Goal: Transaction & Acquisition: Purchase product/service

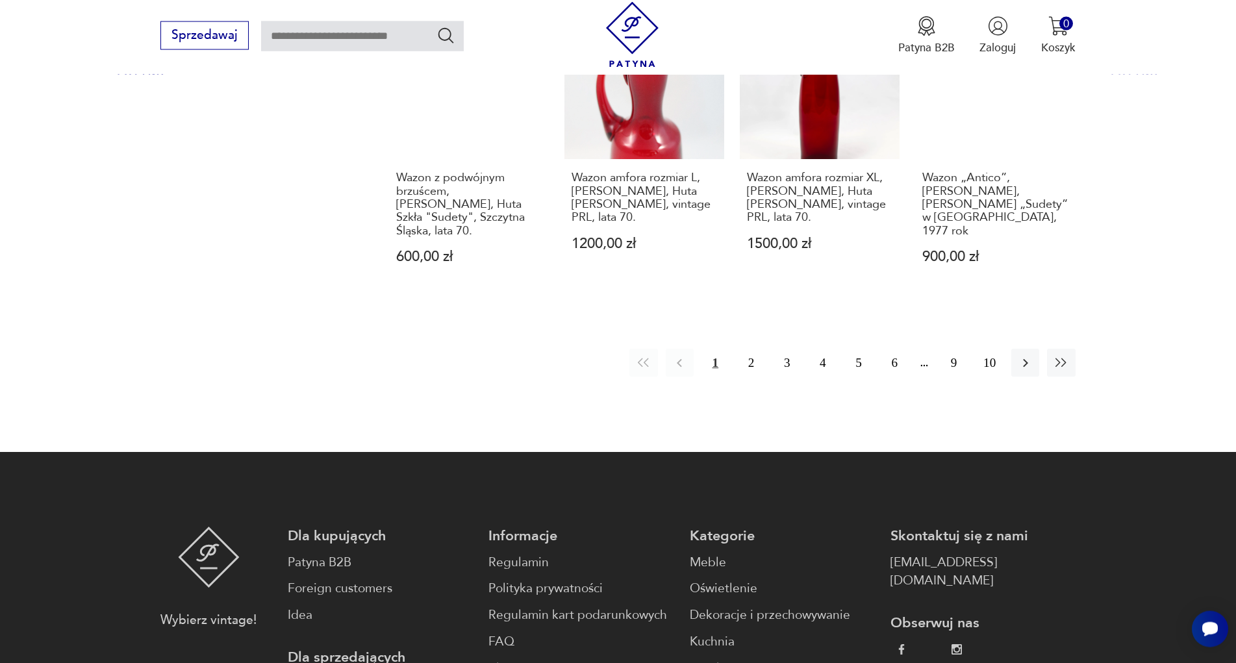
scroll to position [1337, 0]
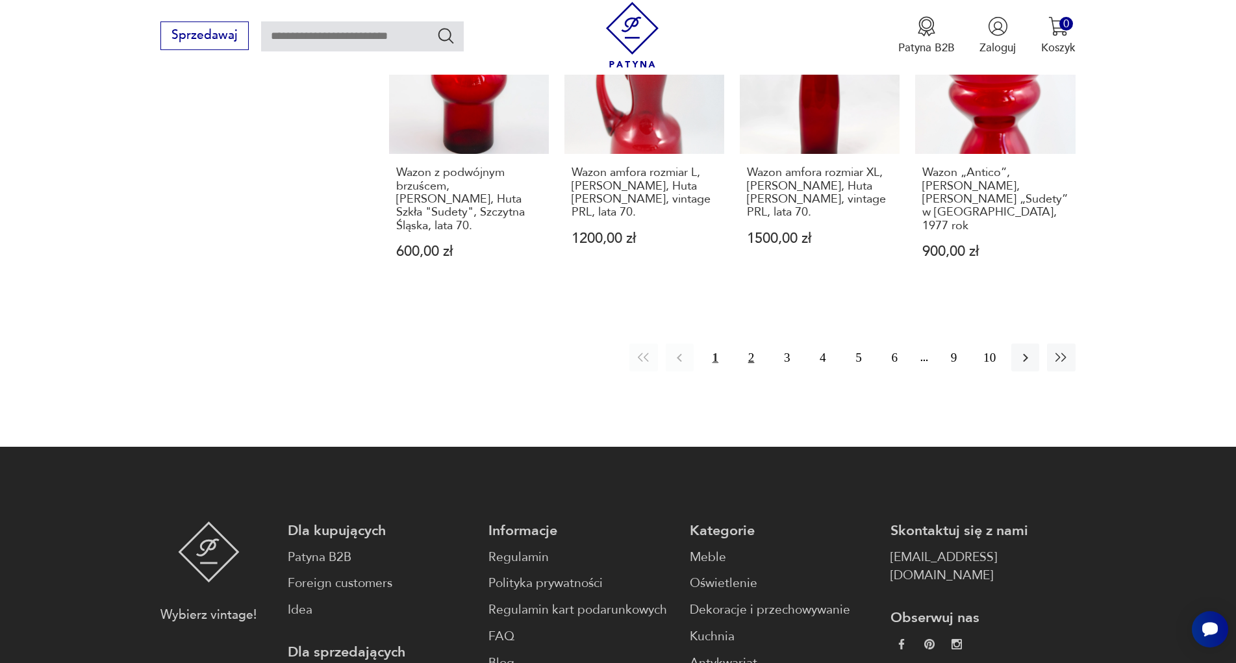
click at [757, 344] on button "2" at bounding box center [751, 358] width 28 height 28
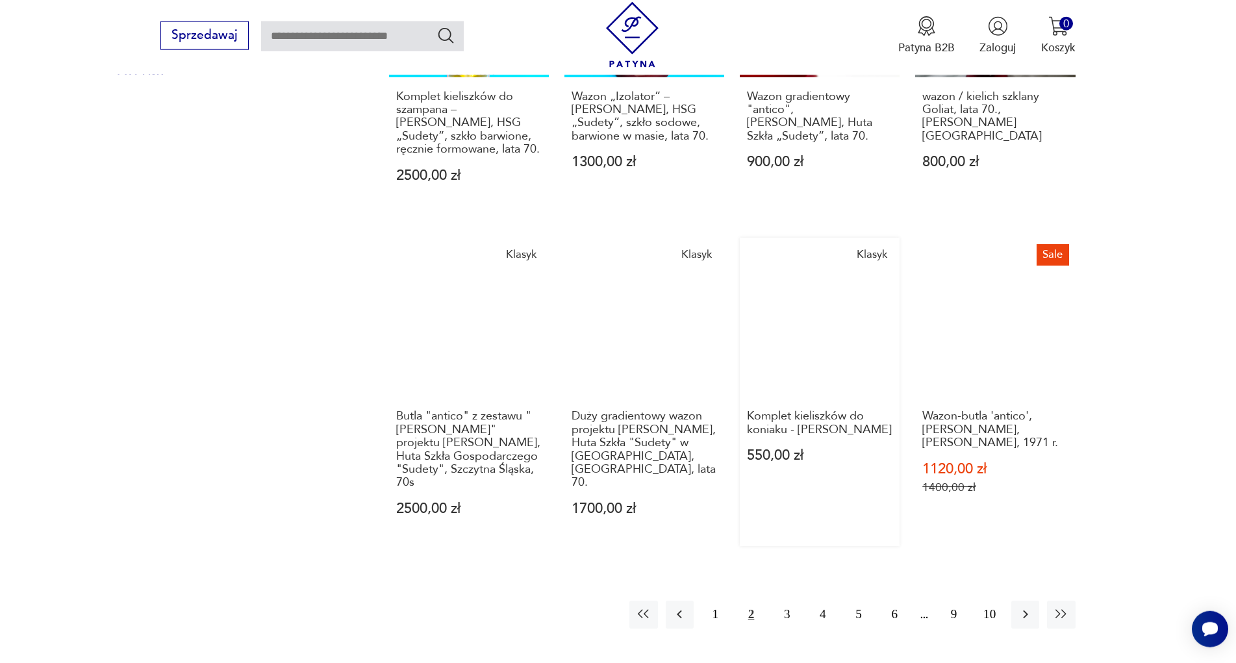
scroll to position [1138, 0]
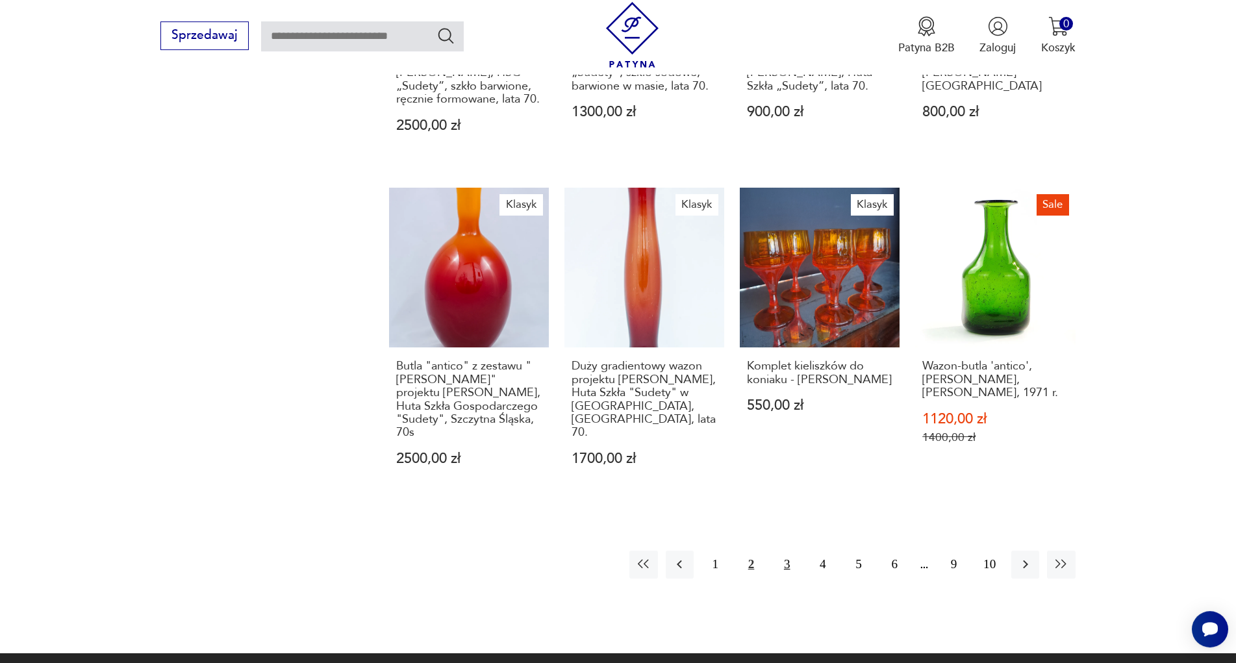
click at [782, 551] on button "3" at bounding box center [787, 565] width 28 height 28
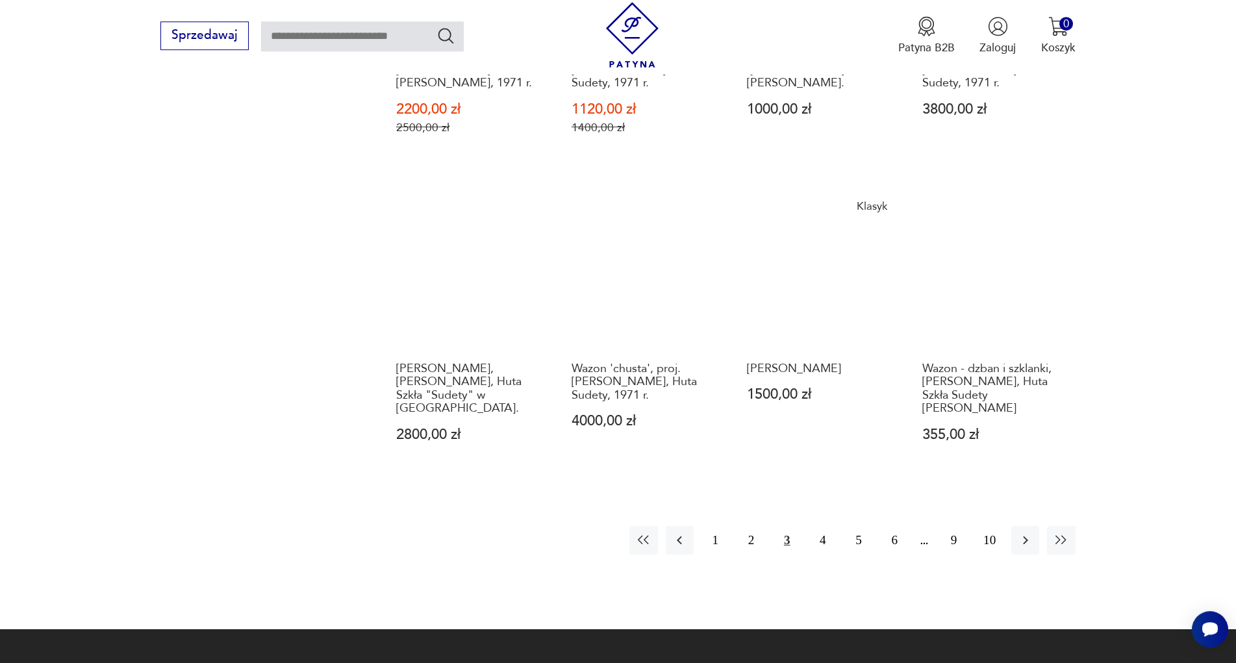
scroll to position [1337, 0]
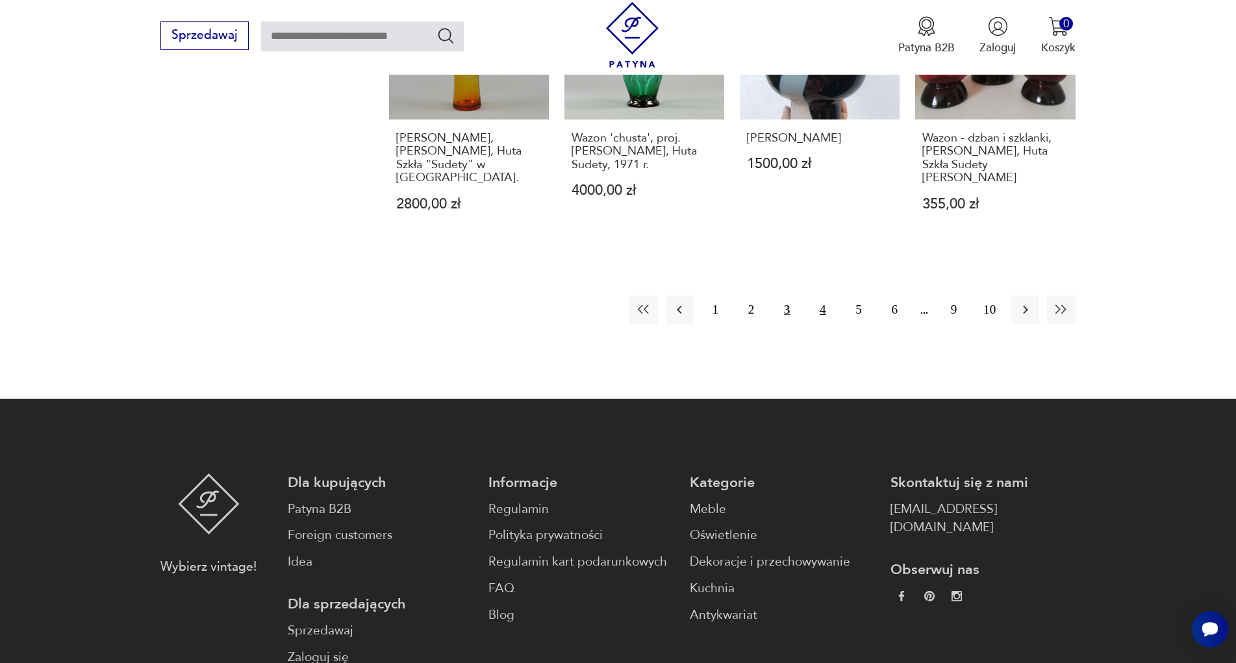
drag, startPoint x: 824, startPoint y: 283, endPoint x: 817, endPoint y: 288, distance: 8.5
click at [824, 296] on button "4" at bounding box center [823, 310] width 28 height 28
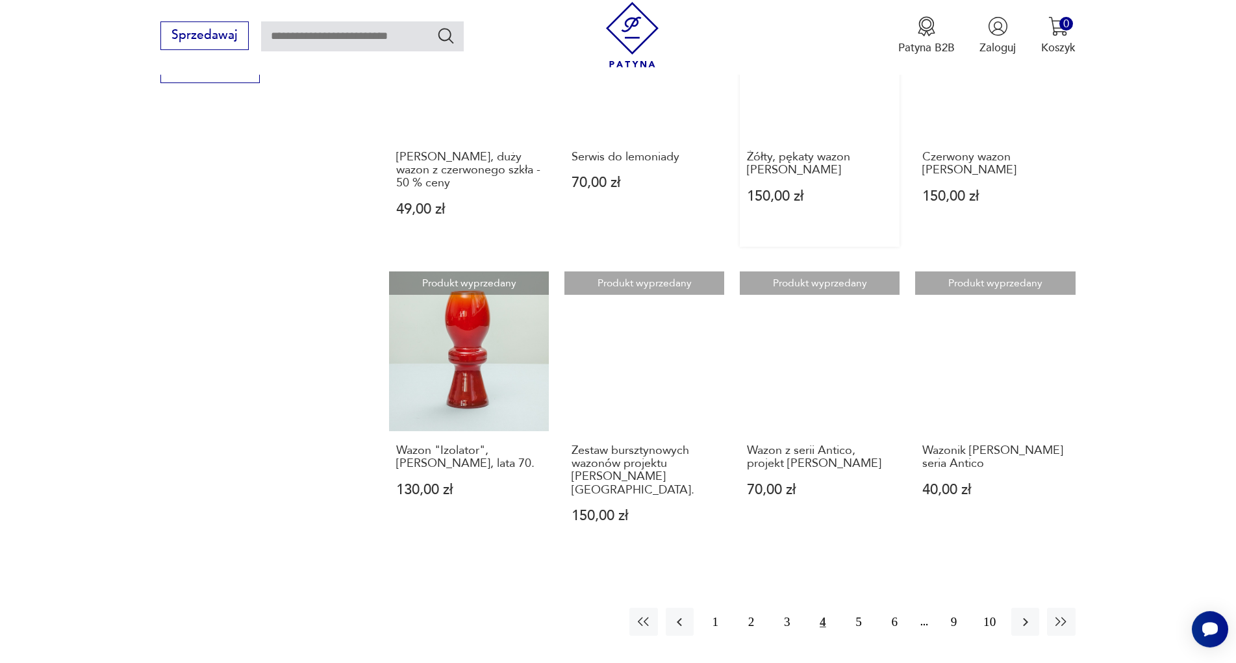
scroll to position [1006, 0]
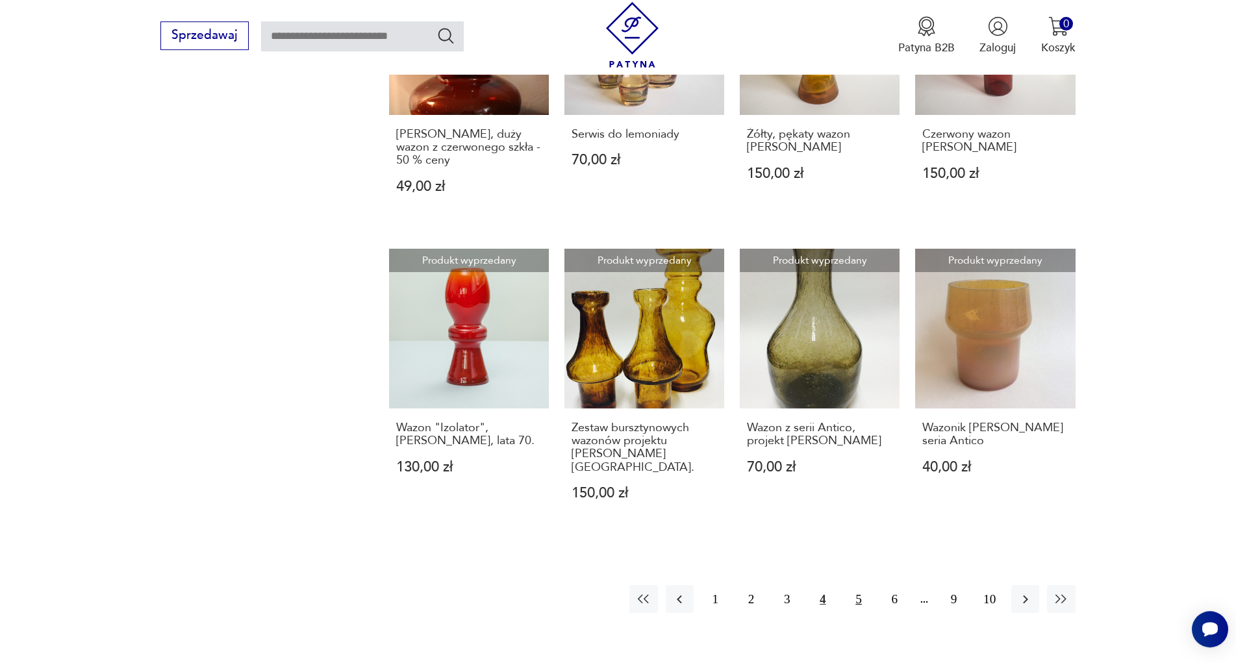
click at [856, 585] on button "5" at bounding box center [859, 599] width 28 height 28
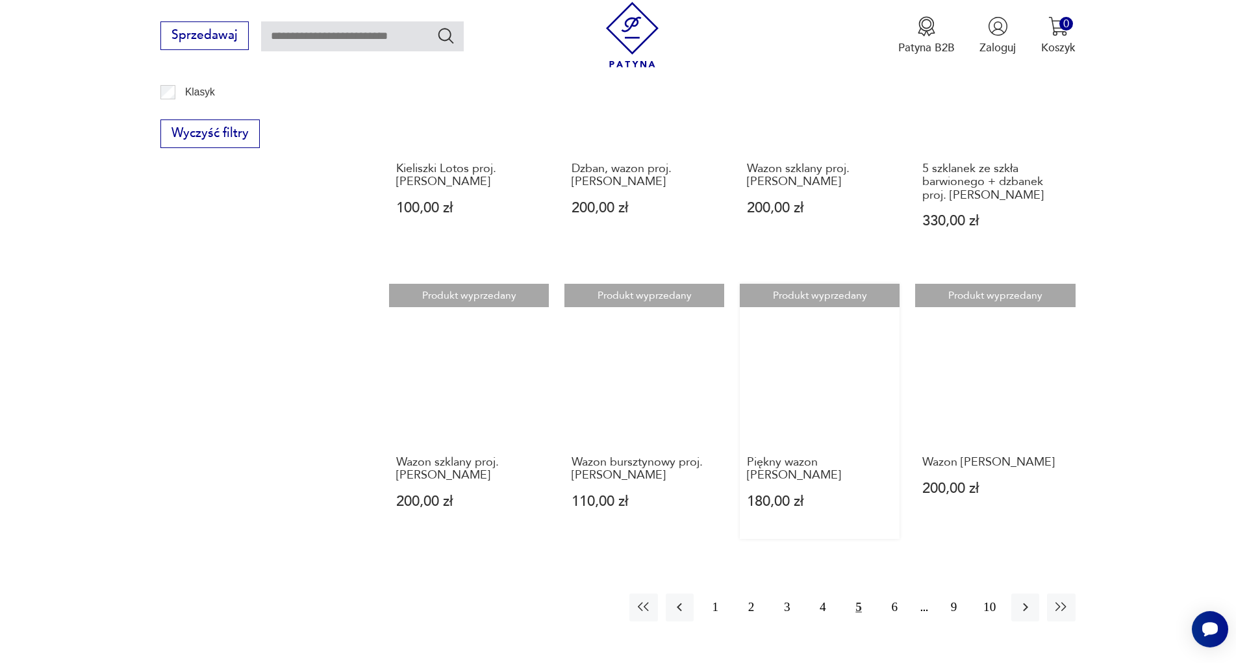
scroll to position [939, 0]
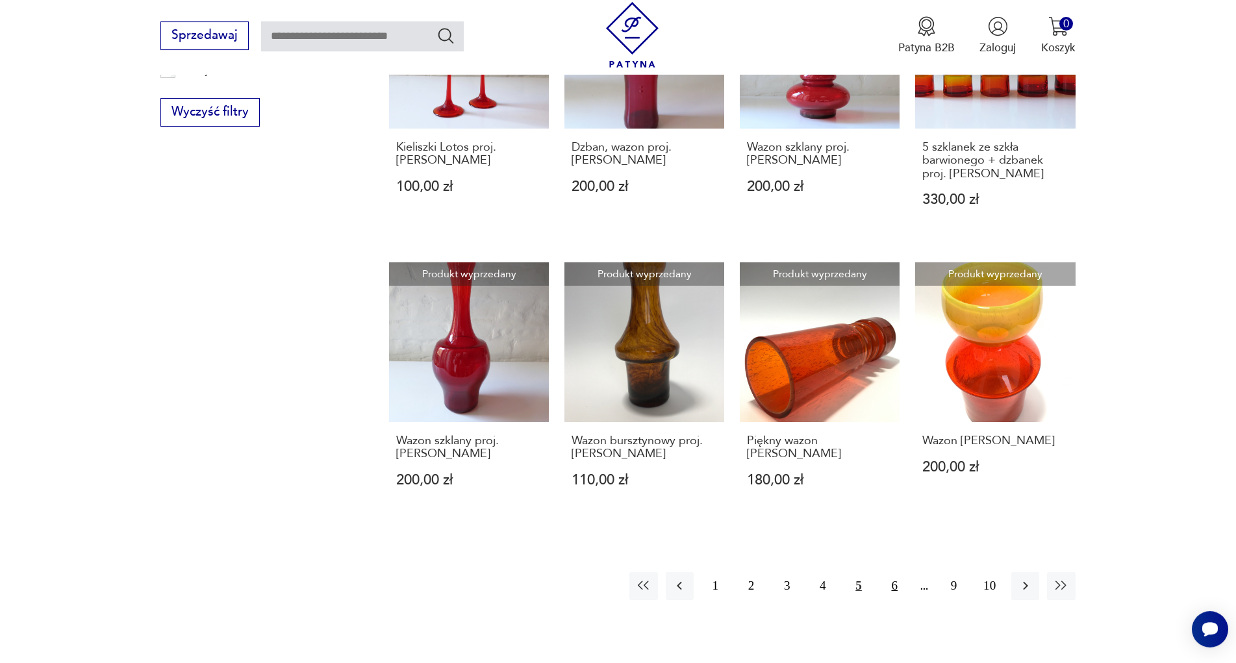
click at [891, 572] on button "6" at bounding box center [895, 586] width 28 height 28
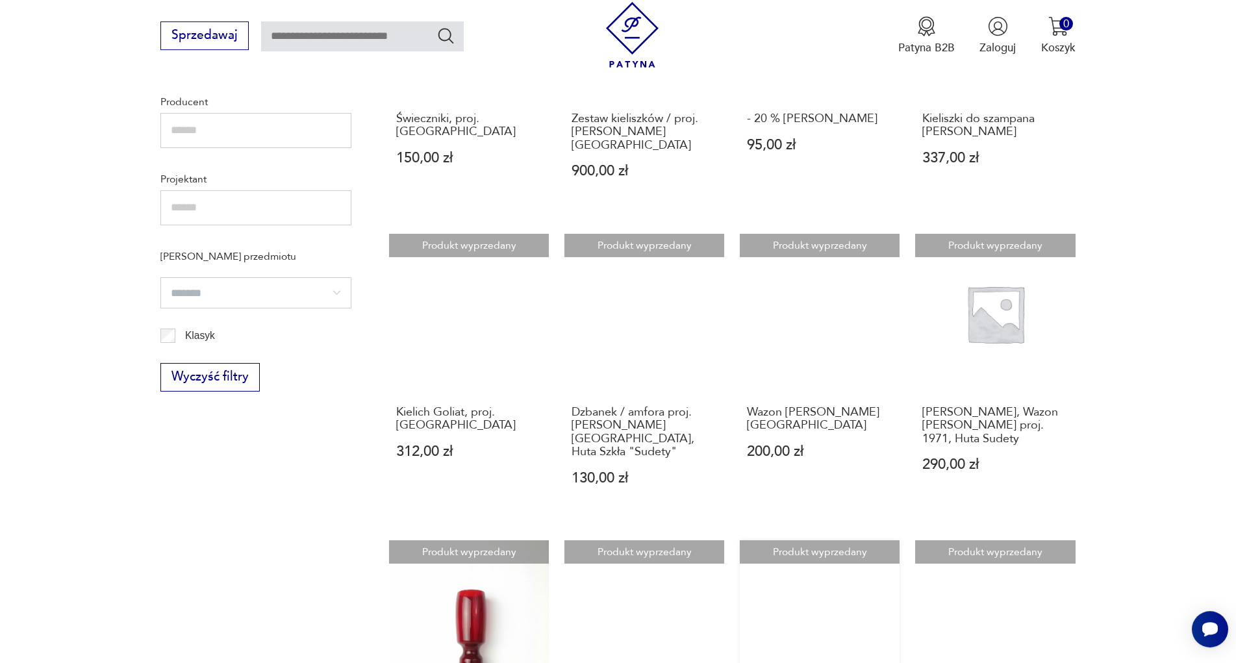
scroll to position [873, 0]
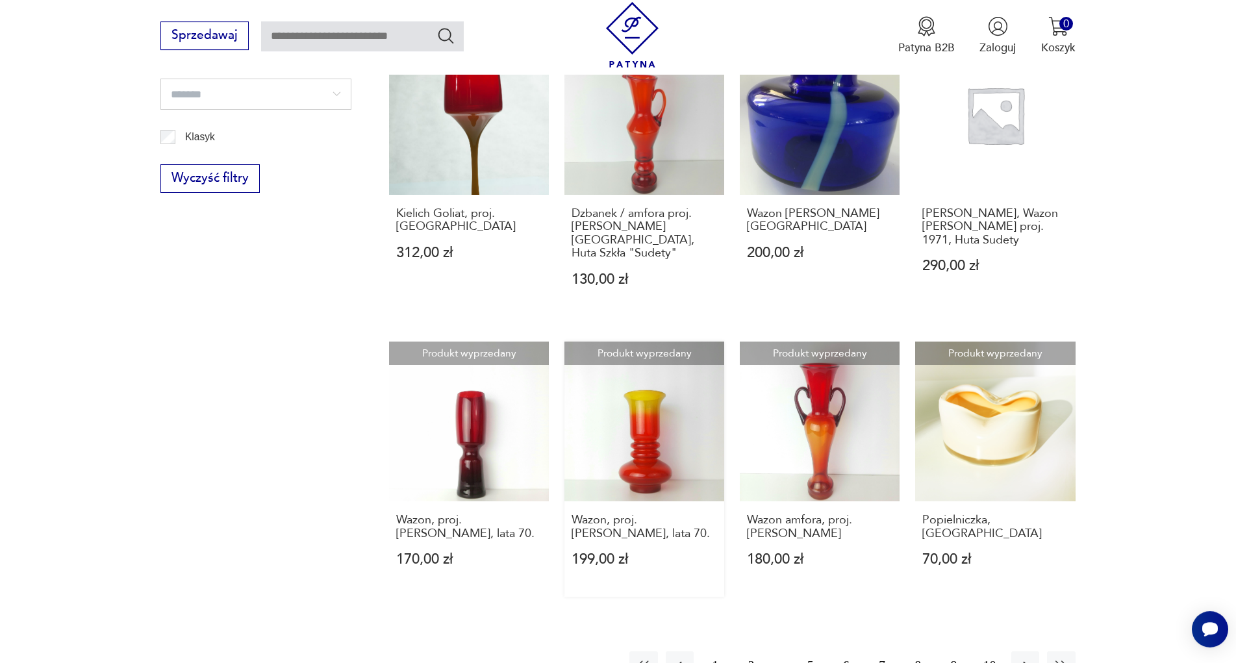
click at [642, 567] on div "Wazon, proj. [PERSON_NAME], lata 70. 199,00 zł" at bounding box center [645, 550] width 160 height 96
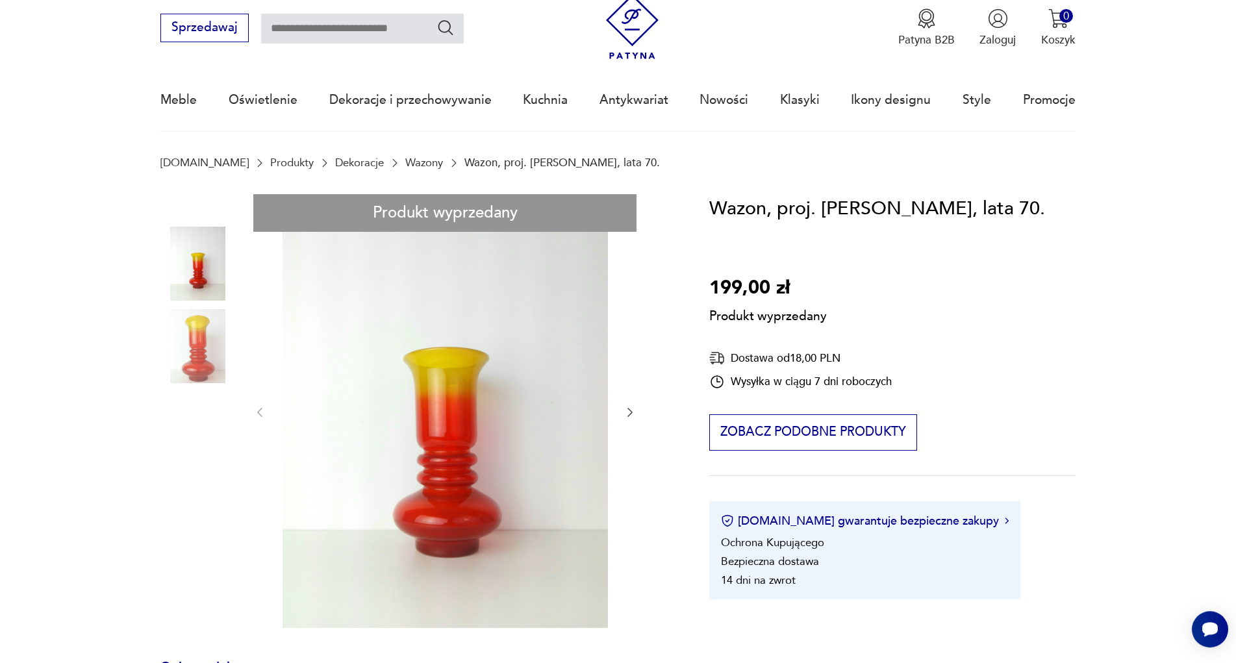
scroll to position [66, 0]
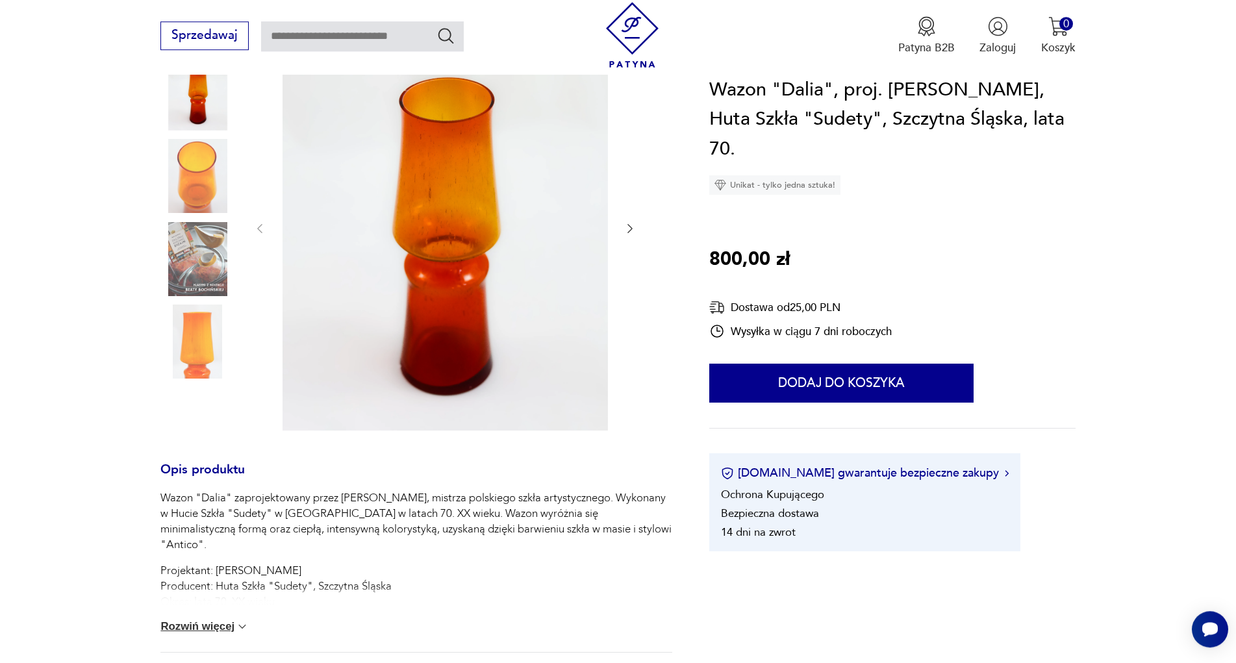
scroll to position [199, 0]
